Goal: Navigation & Orientation: Find specific page/section

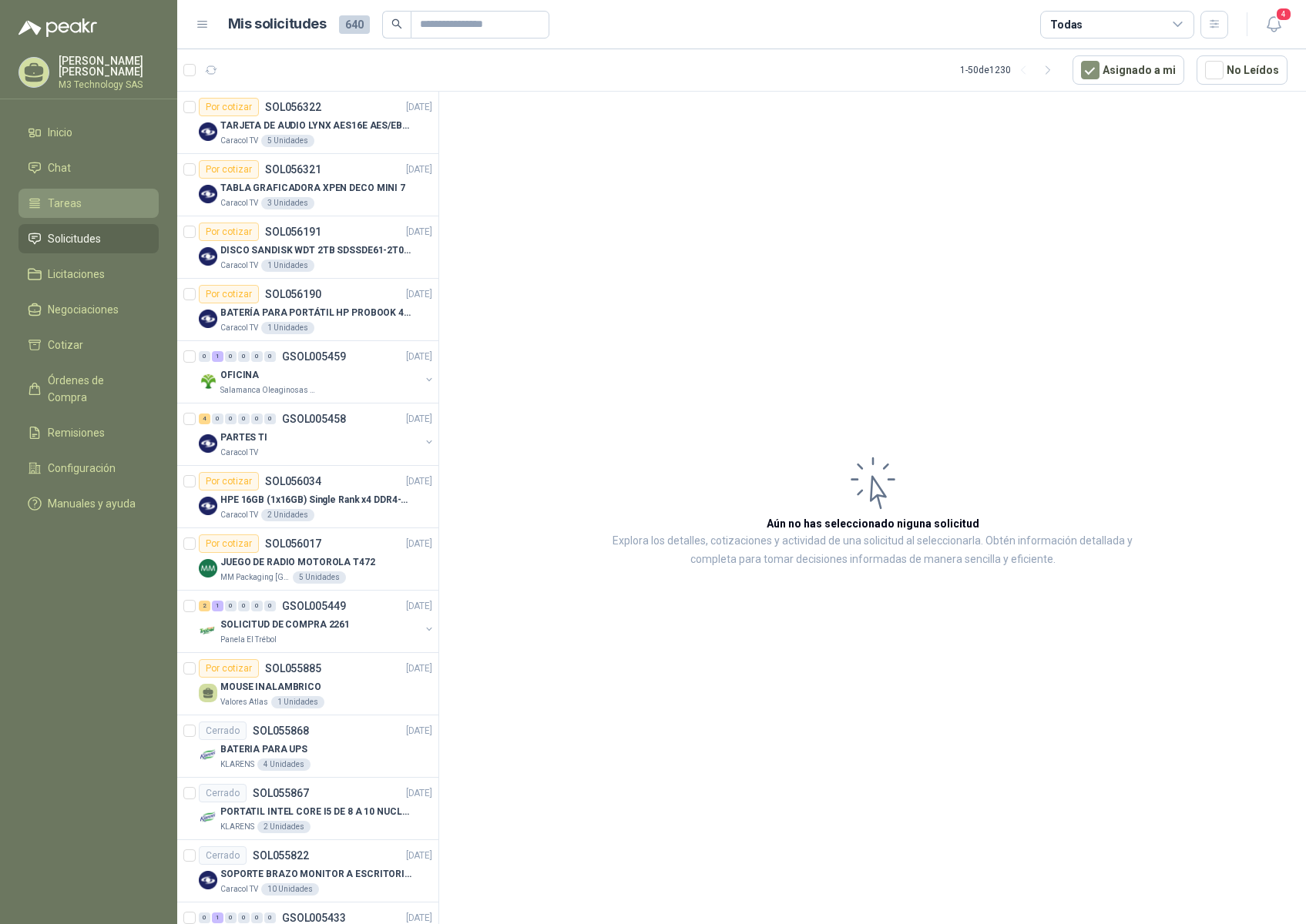
click at [63, 199] on span "Tareas" at bounding box center [65, 203] width 34 height 17
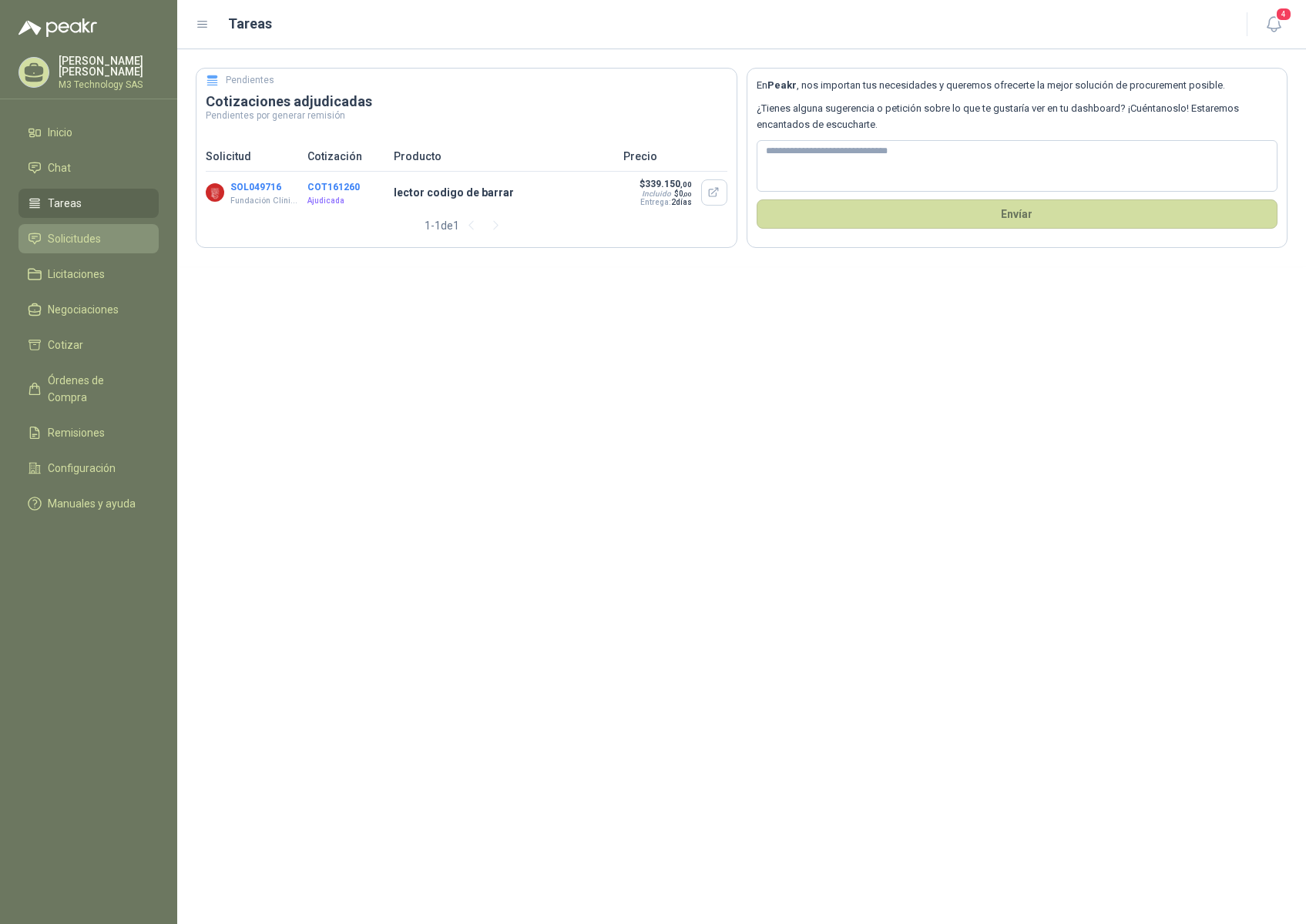
click at [60, 237] on span "Solicitudes" at bounding box center [74, 239] width 53 height 17
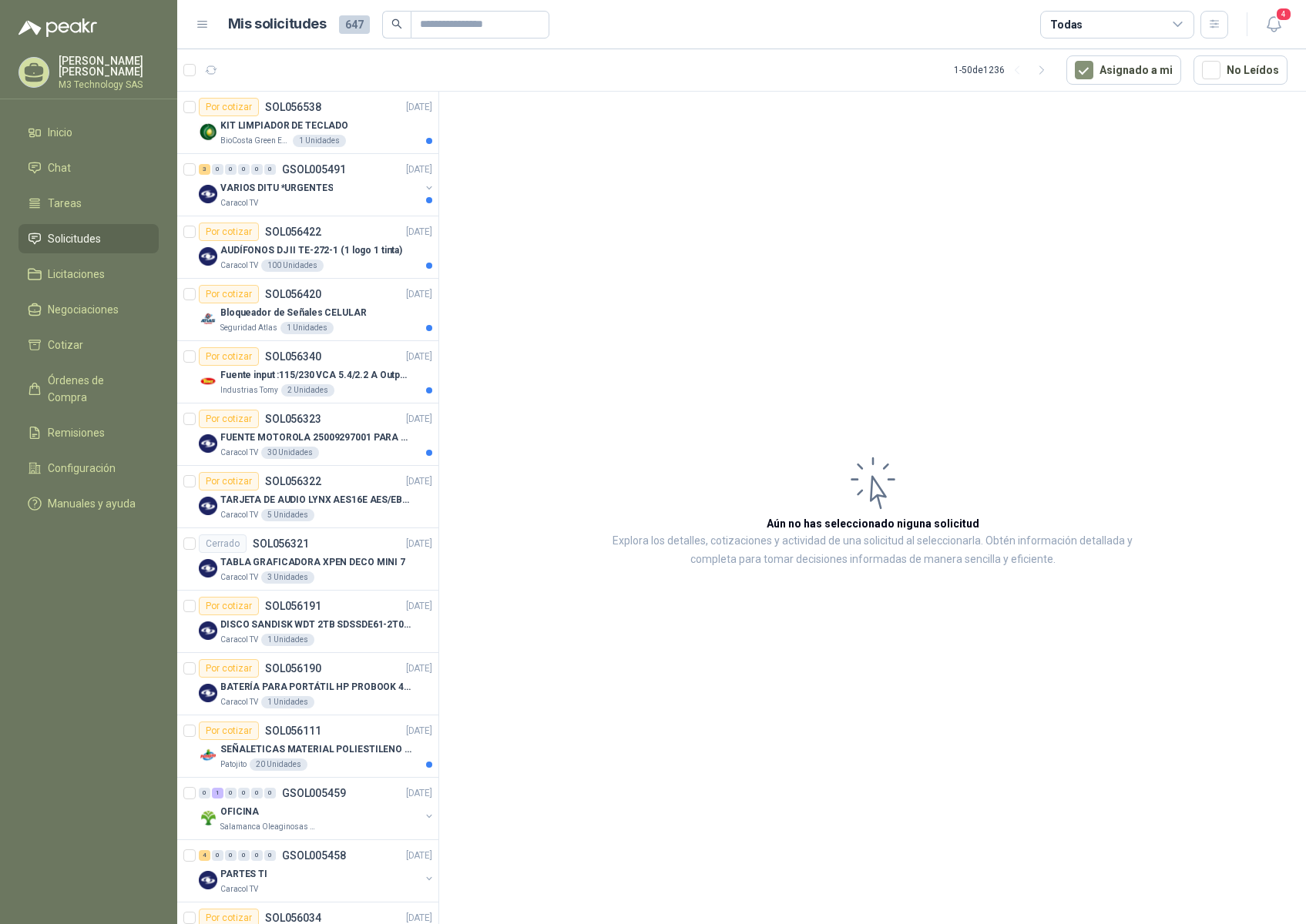
click at [58, 238] on span "Solicitudes" at bounding box center [74, 239] width 53 height 17
click at [370, 459] on article "Por cotizar SOL056323 16/09/25 FUENTE MOTOROLA 25009297001 PARA EP450 Caracol T…" at bounding box center [307, 435] width 261 height 63
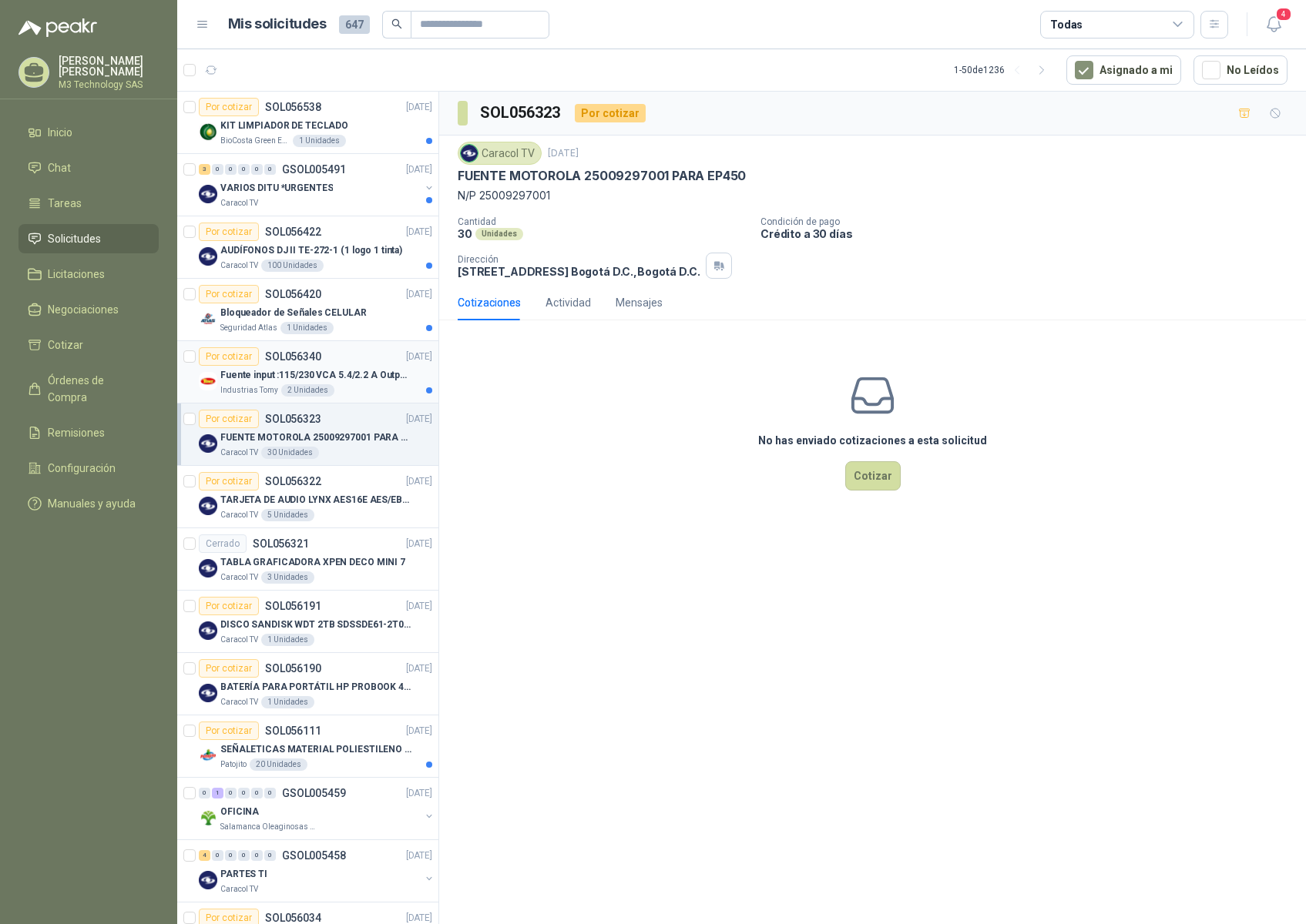
click at [368, 391] on div "Industrias Tomy 2 Unidades" at bounding box center [327, 390] width 212 height 13
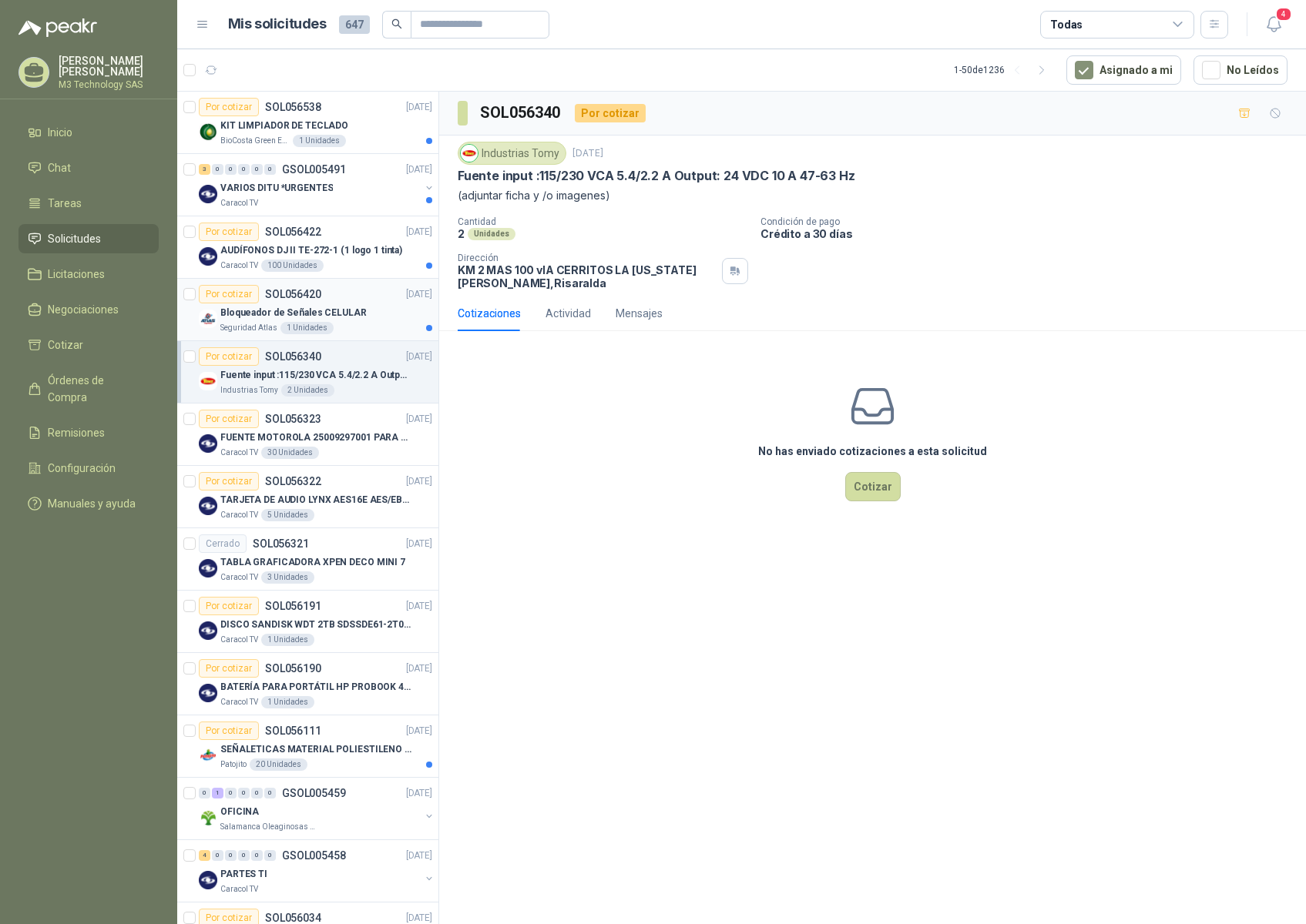
click at [378, 330] on div "Seguridad Atlas 1 Unidades" at bounding box center [327, 328] width 212 height 13
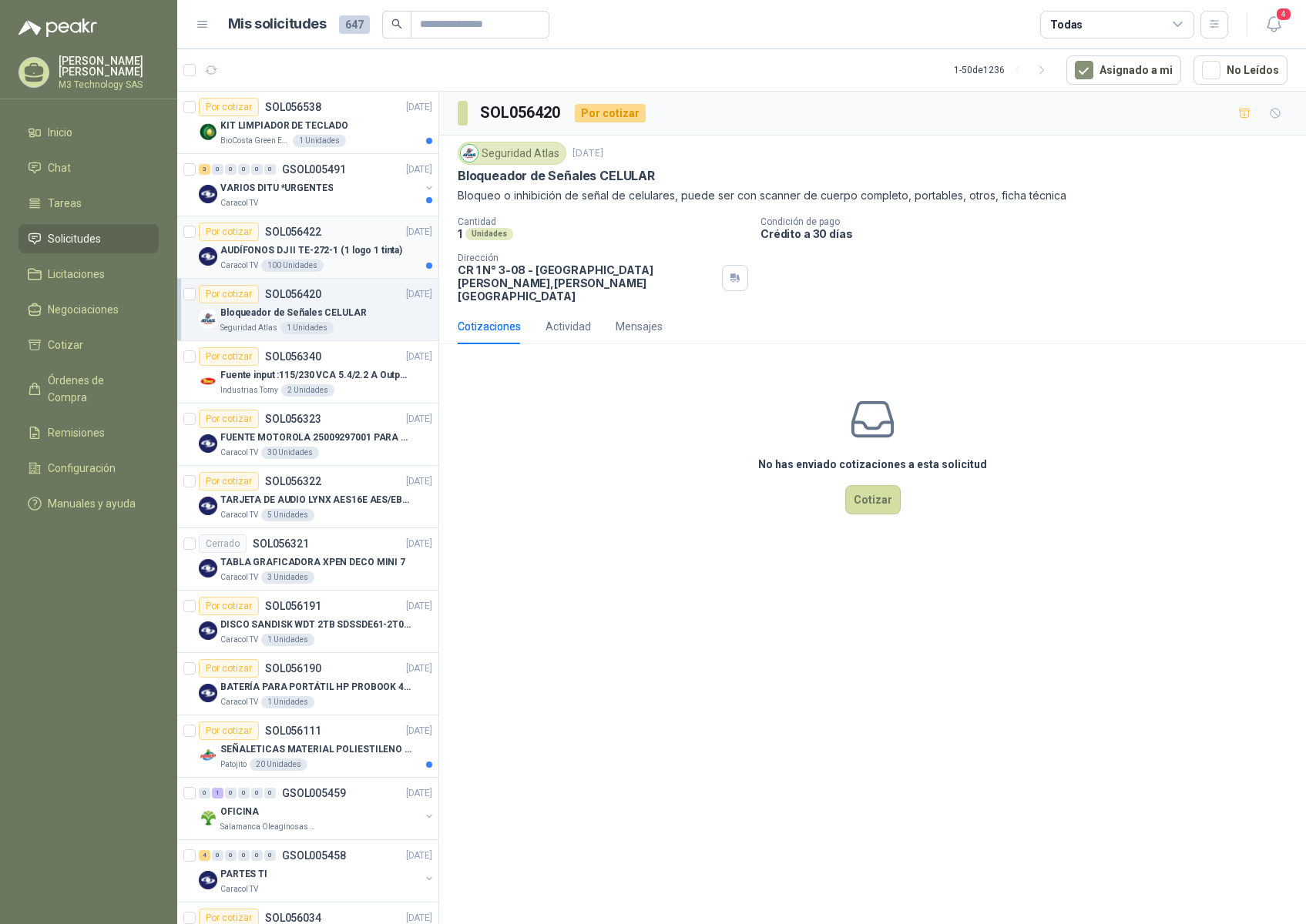
click at [379, 263] on div "Caracol TV 100 Unidades" at bounding box center [327, 265] width 212 height 13
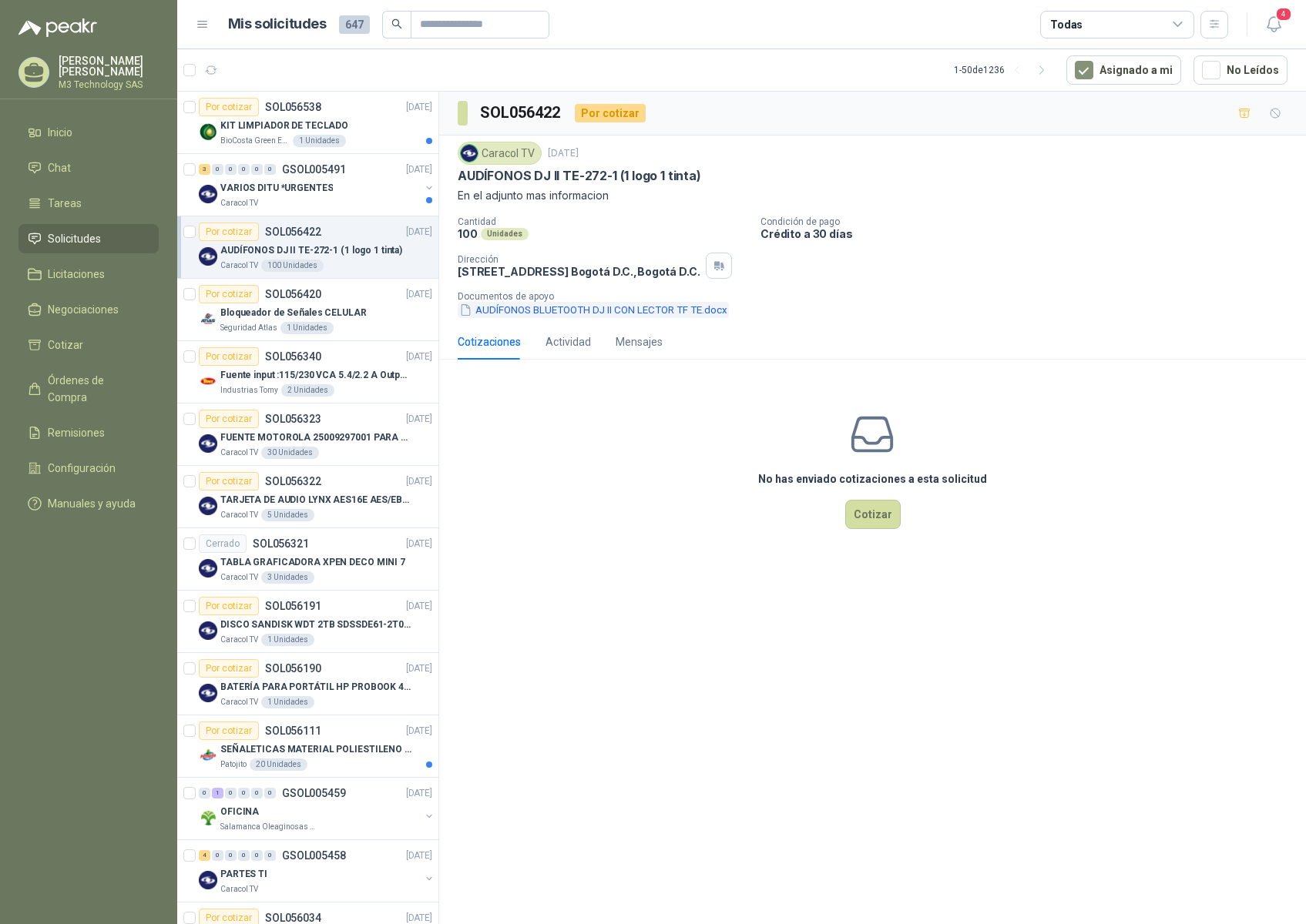
click at [535, 312] on button "AUDÍFONOS BLUETOOTH DJ II CON LECTOR TF TE.docx" at bounding box center [593, 309] width 271 height 16
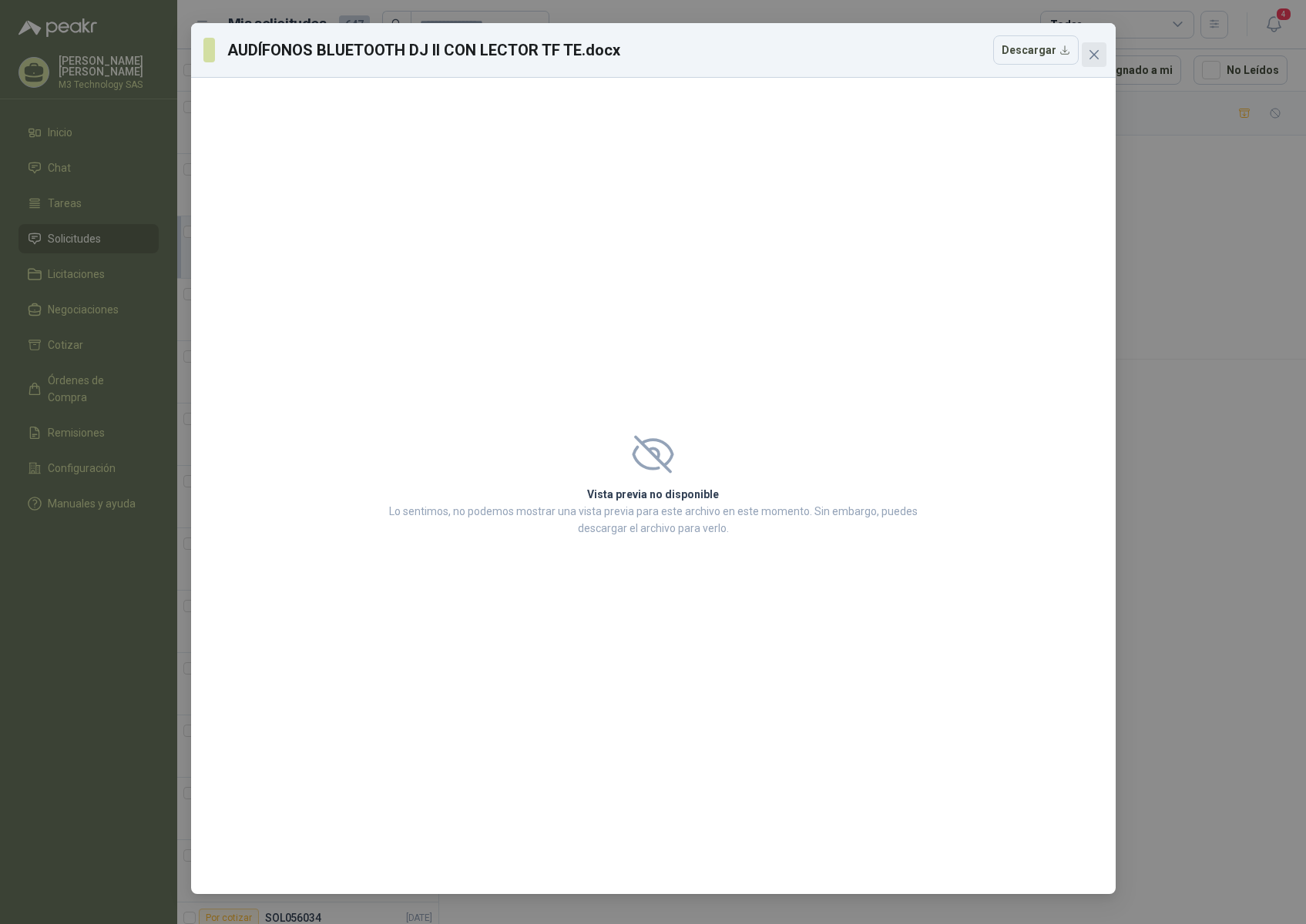
click at [1097, 52] on icon "close" at bounding box center [1094, 55] width 10 height 10
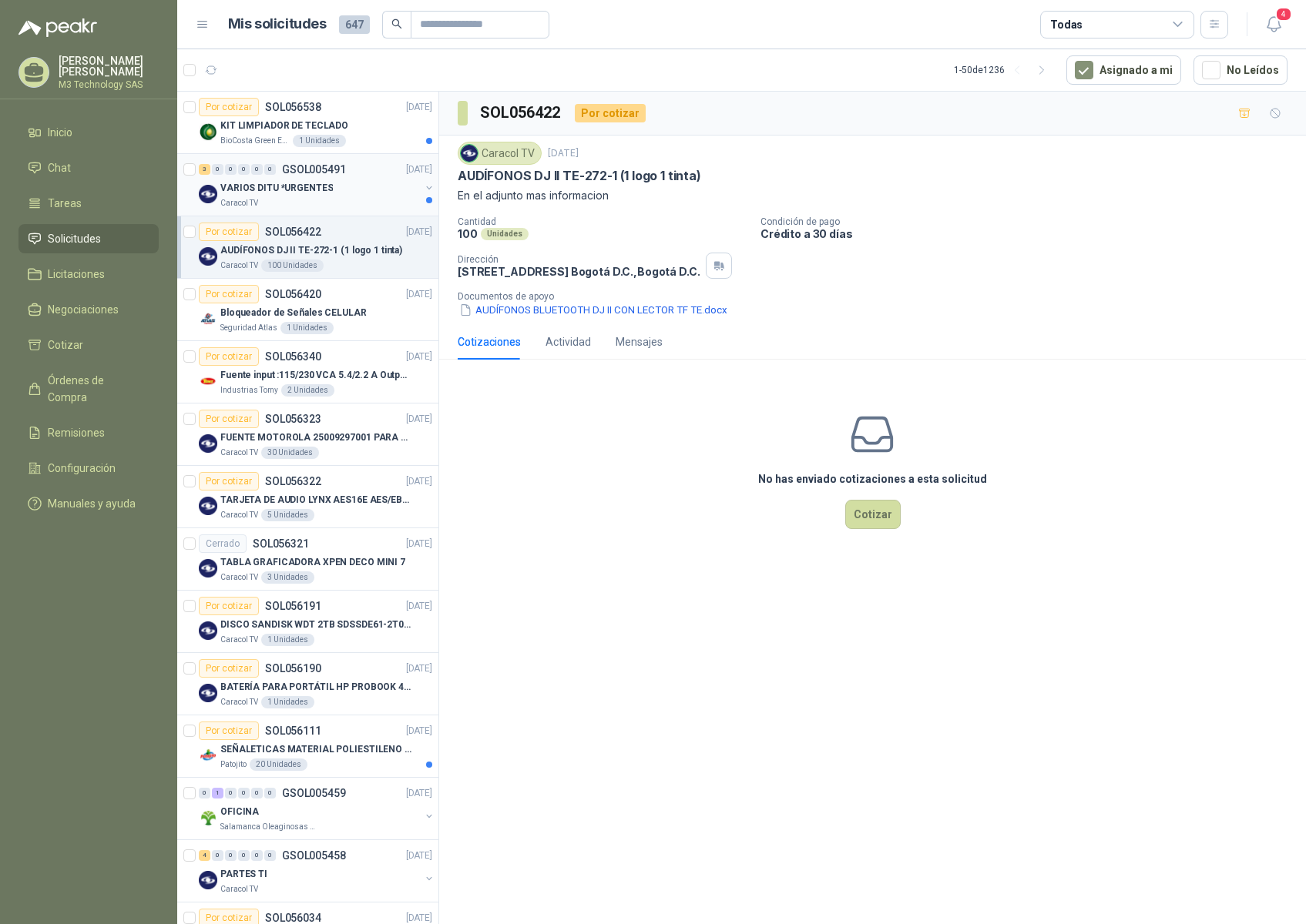
click at [360, 186] on div "VARIOS DITU *URGENTES" at bounding box center [320, 187] width 200 height 18
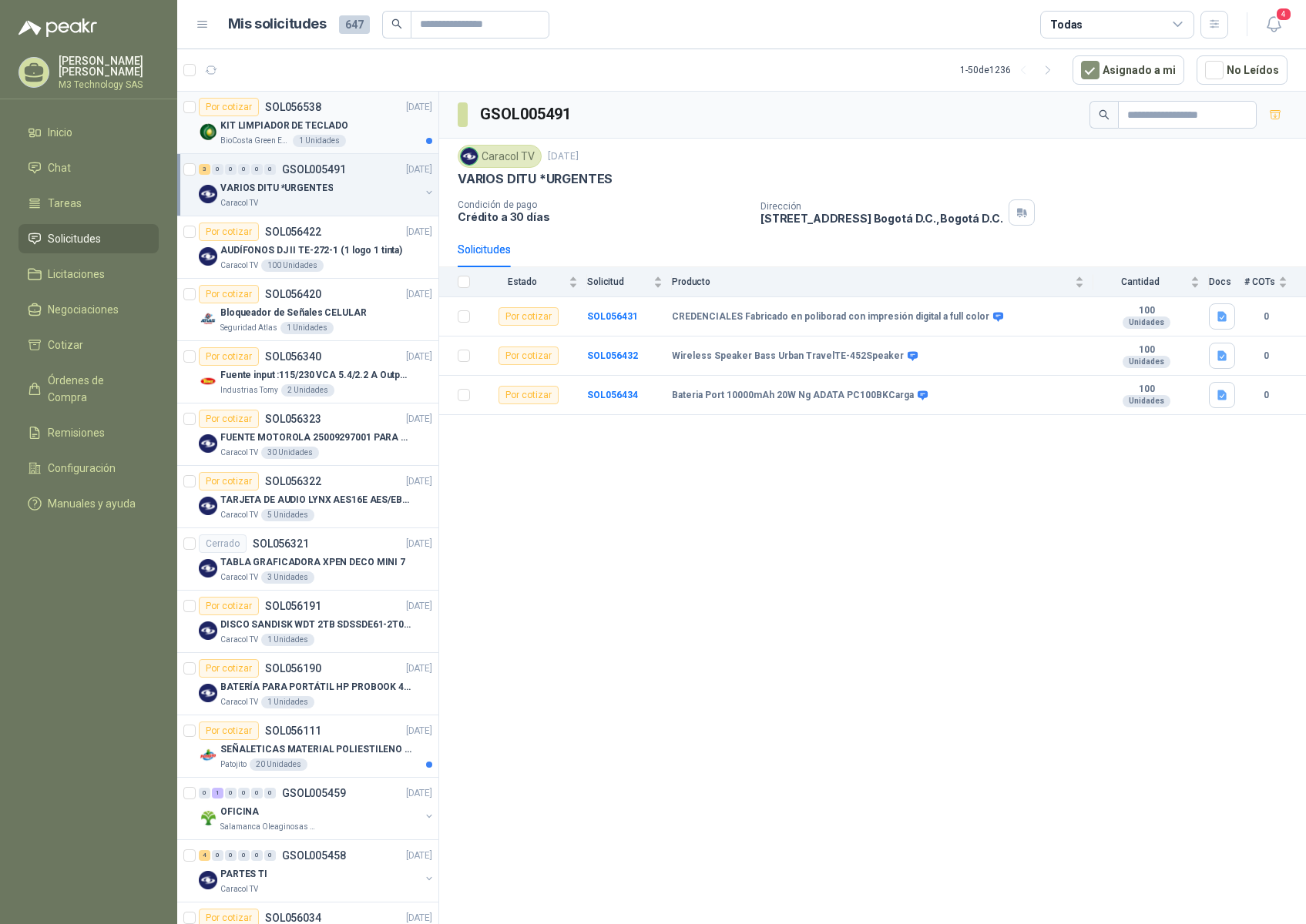
click at [371, 118] on div "KIT LIMPIADOR DE TECLADO" at bounding box center [327, 125] width 212 height 18
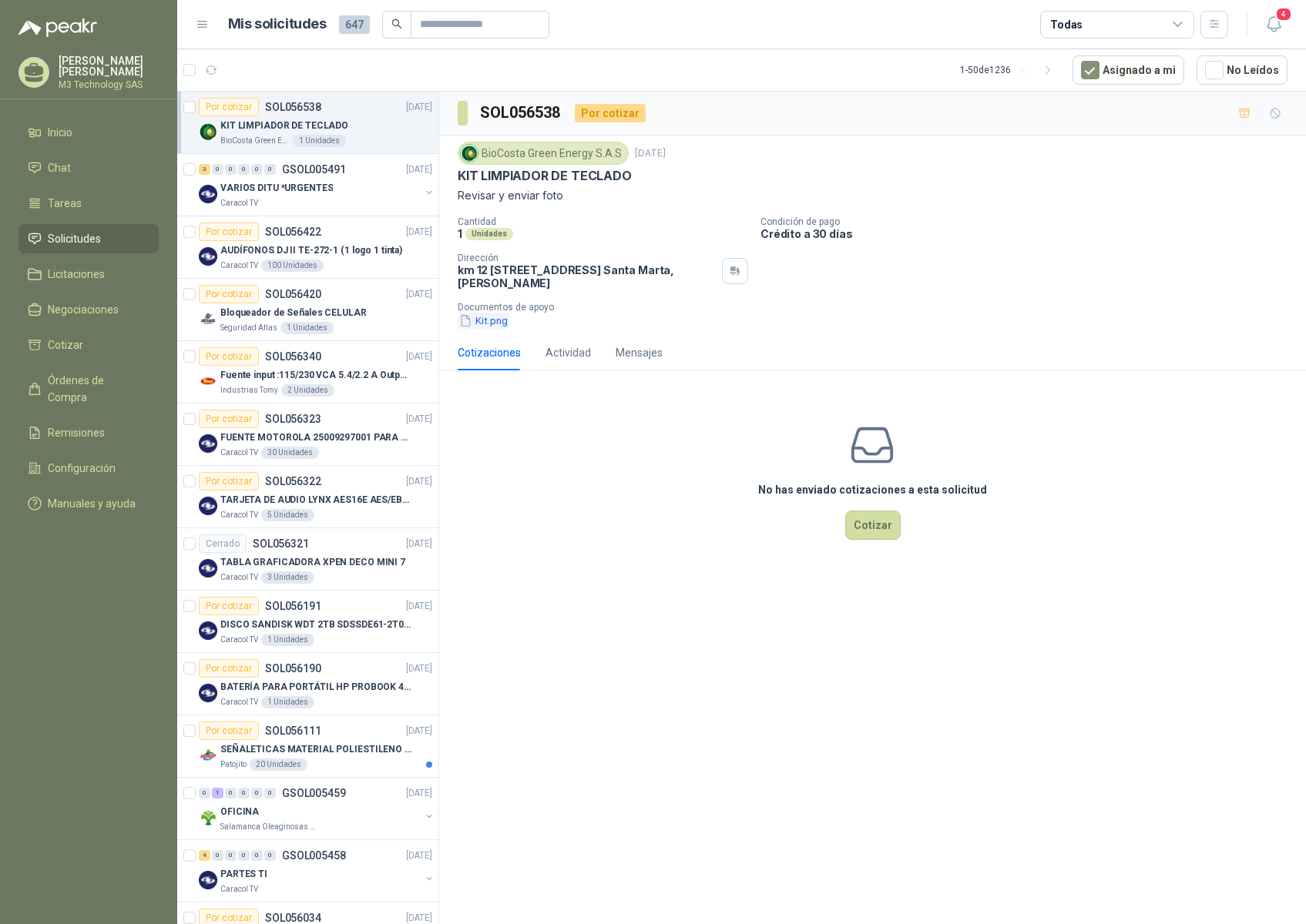
click at [503, 327] on button "Kit.png" at bounding box center [484, 321] width 52 height 16
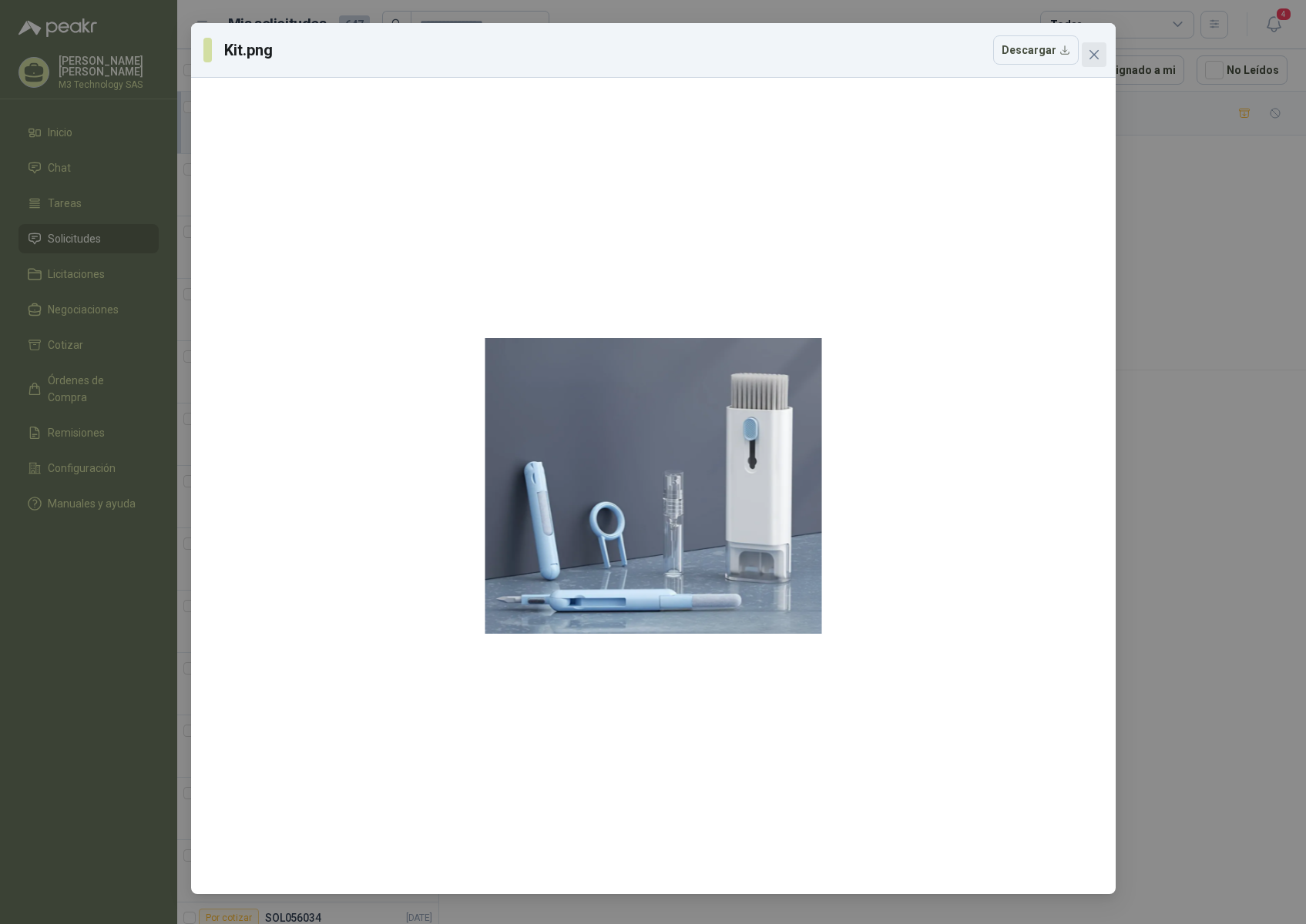
click at [1092, 60] on icon "close" at bounding box center [1094, 54] width 13 height 13
click at [1092, 60] on div "Kit.png Descargar" at bounding box center [653, 462] width 1306 height 924
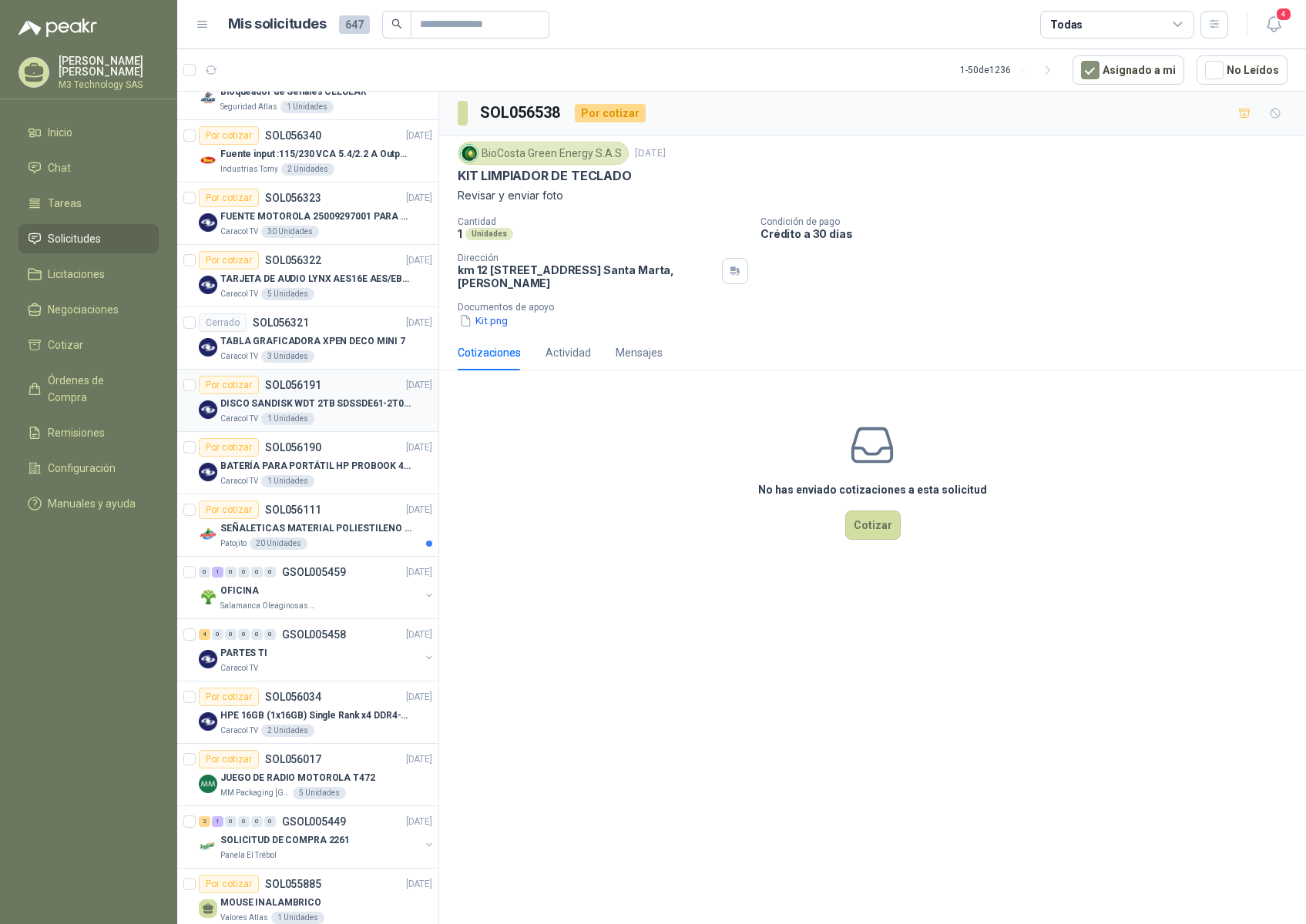
scroll to position [231, 0]
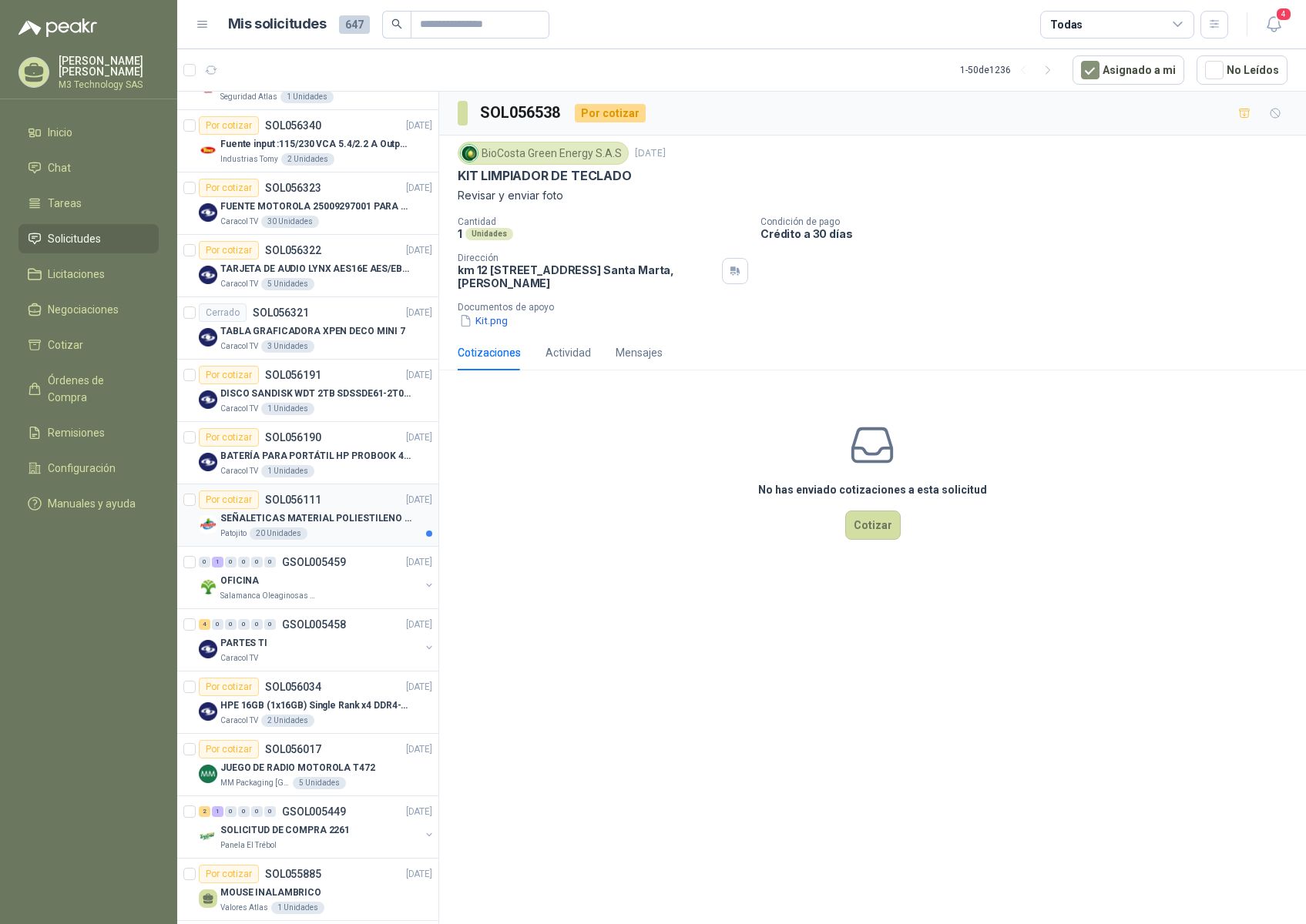
click at [367, 541] on article "Por cotizar SOL056111 16/09/25 SEÑALETICAS MATERIAL POLIESTILENO CON VINILO LAM…" at bounding box center [307, 515] width 261 height 63
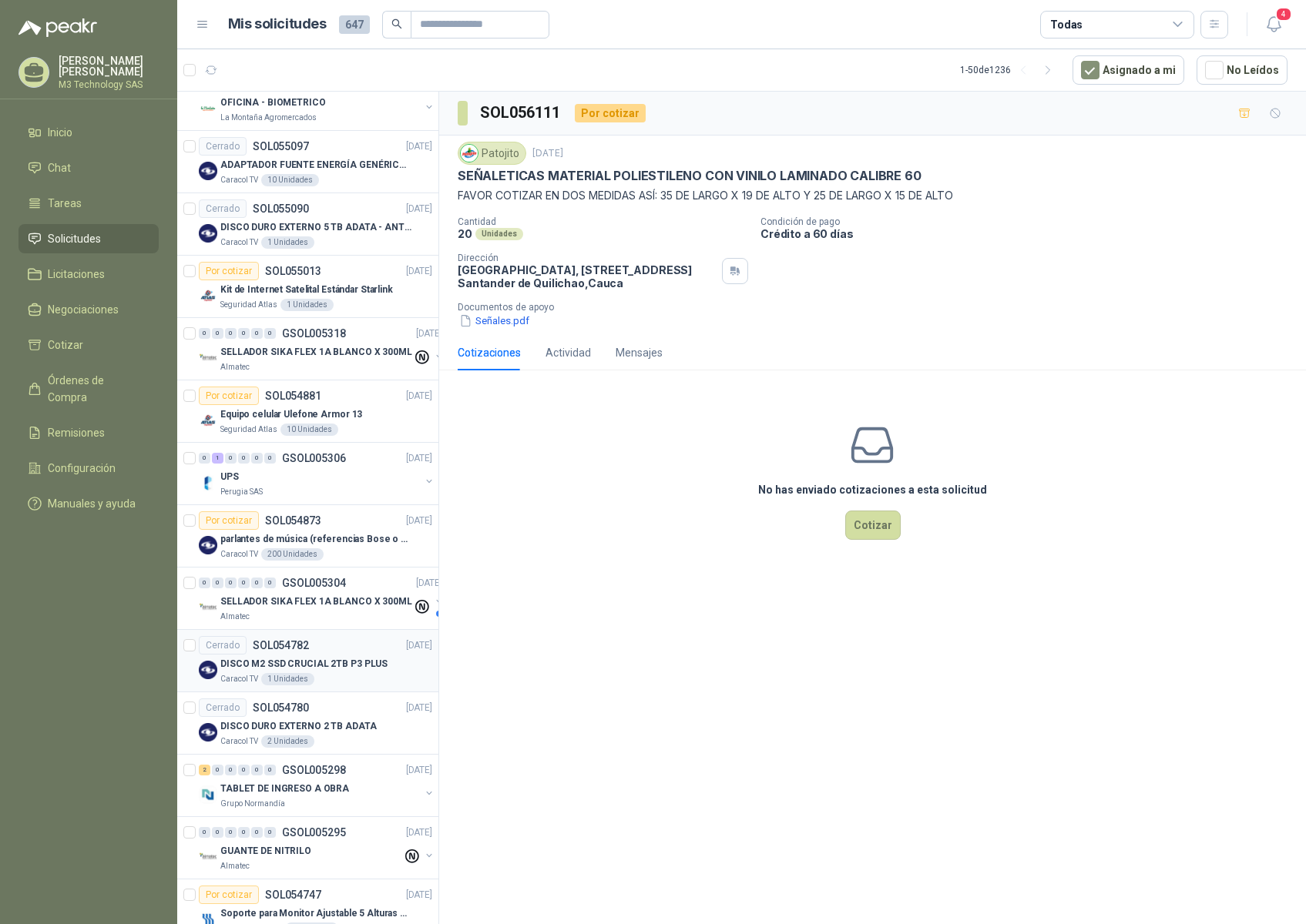
scroll to position [2315, 0]
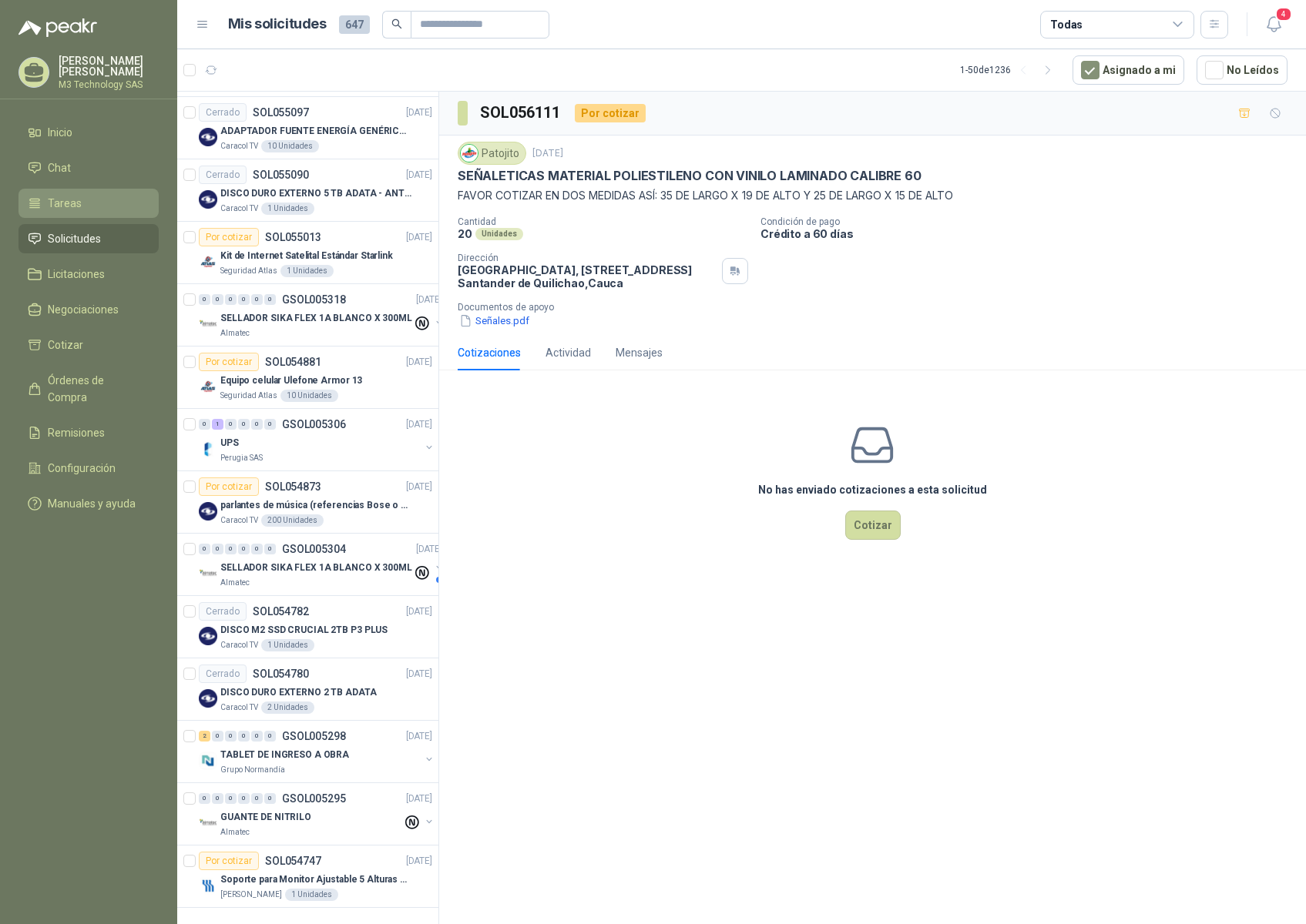
click at [83, 201] on li "Tareas" at bounding box center [89, 203] width 121 height 17
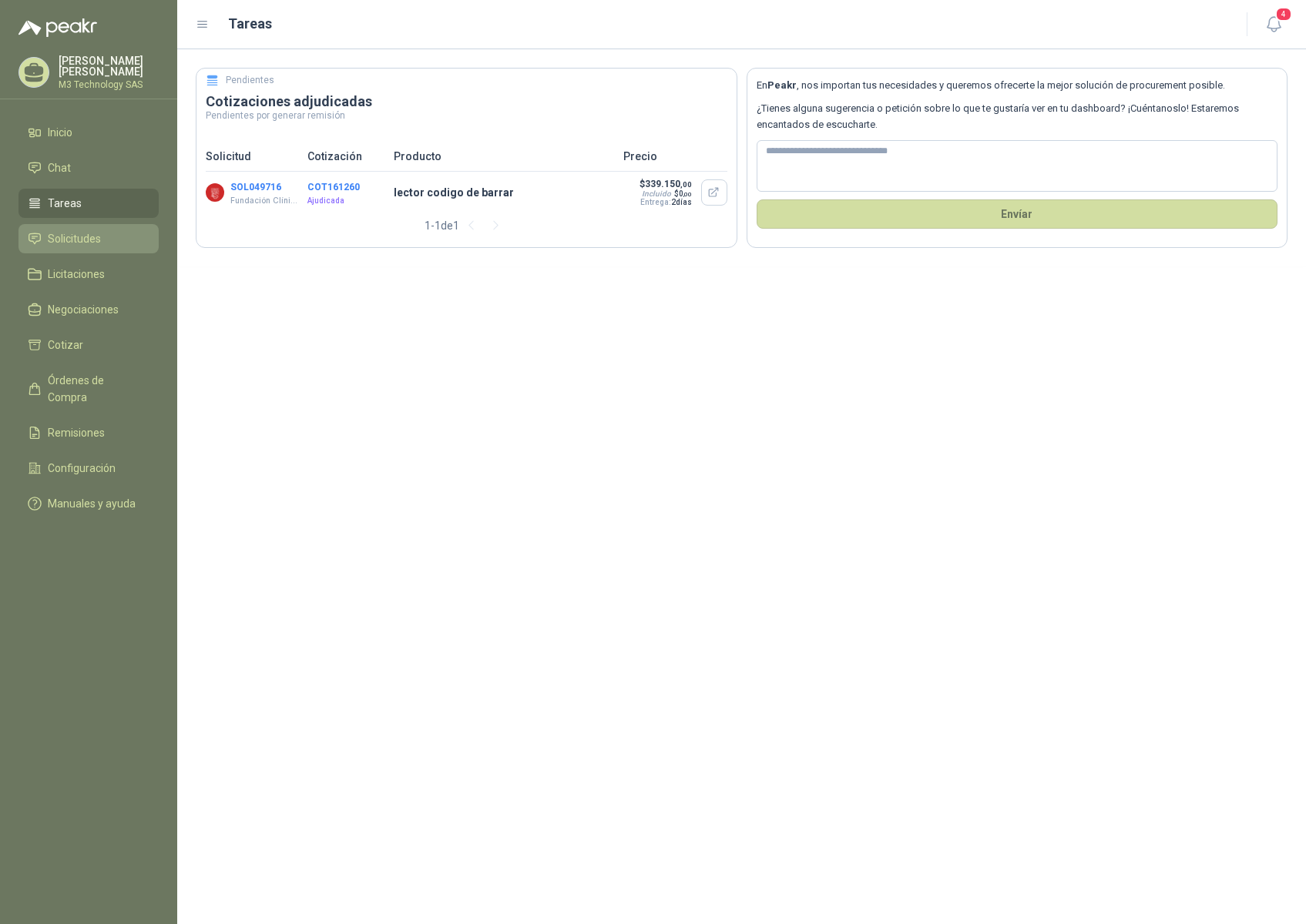
click at [87, 234] on span "Solicitudes" at bounding box center [74, 239] width 53 height 17
